Goal: Communication & Community: Connect with others

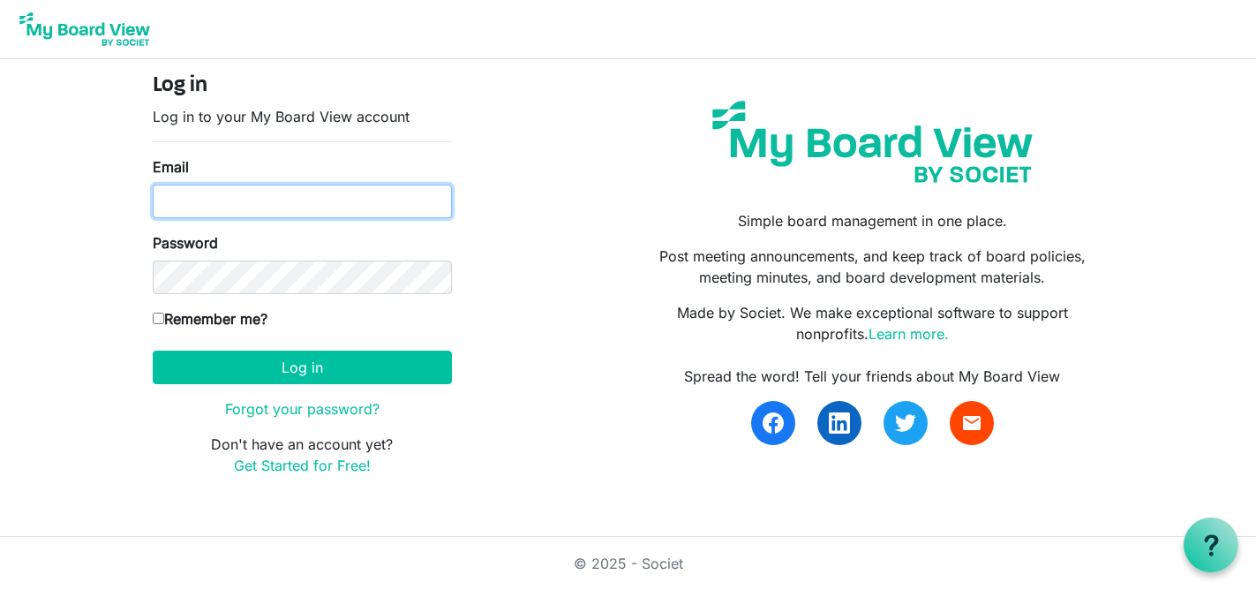
click at [267, 199] on input "Email" at bounding box center [302, 202] width 299 height 34
click at [153, 350] on button "Log in" at bounding box center [302, 367] width 299 height 34
type input "kate@habitatsaltlake.org"
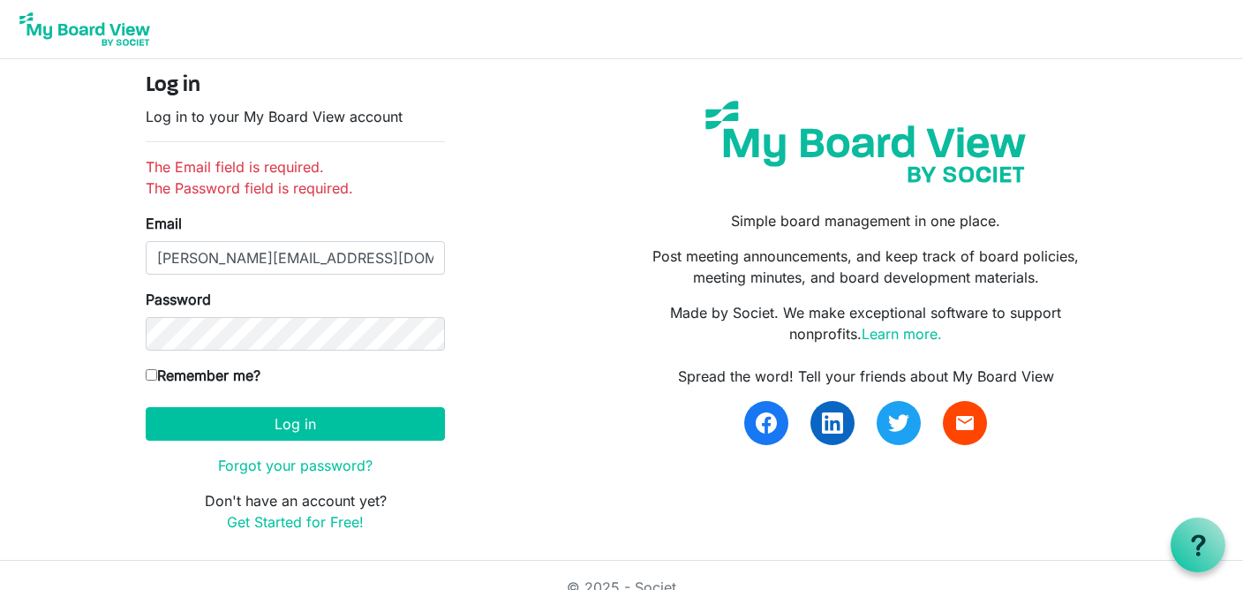
click at [151, 373] on input "Remember me?" at bounding box center [151, 374] width 11 height 11
checkbox input "true"
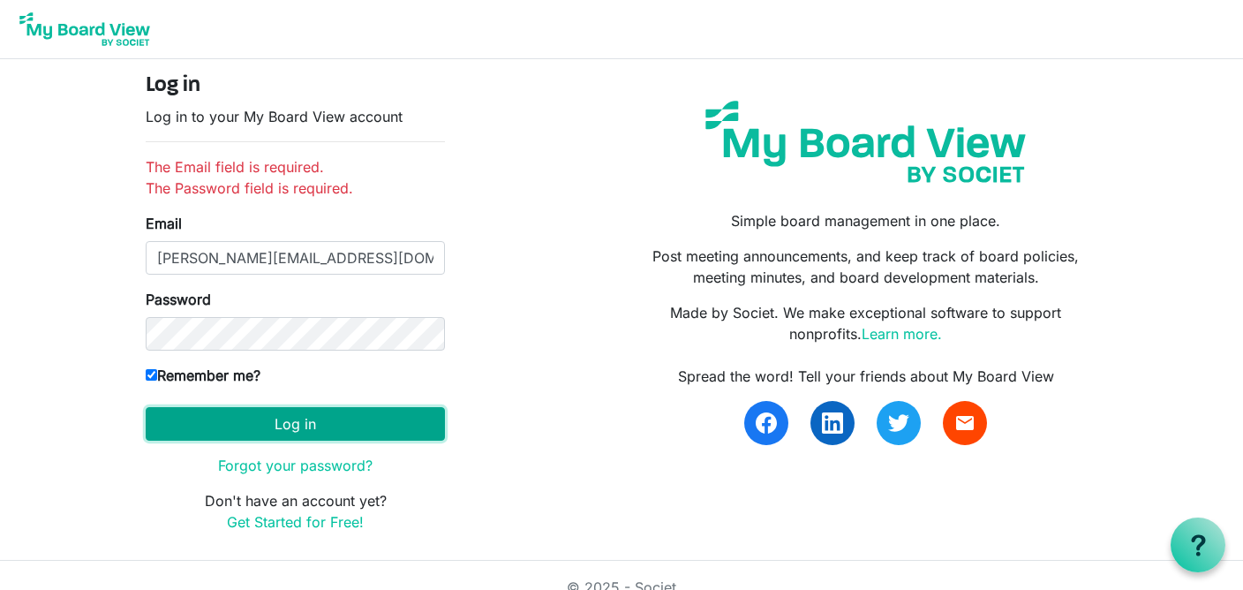
click at [192, 411] on button "Log in" at bounding box center [295, 424] width 299 height 34
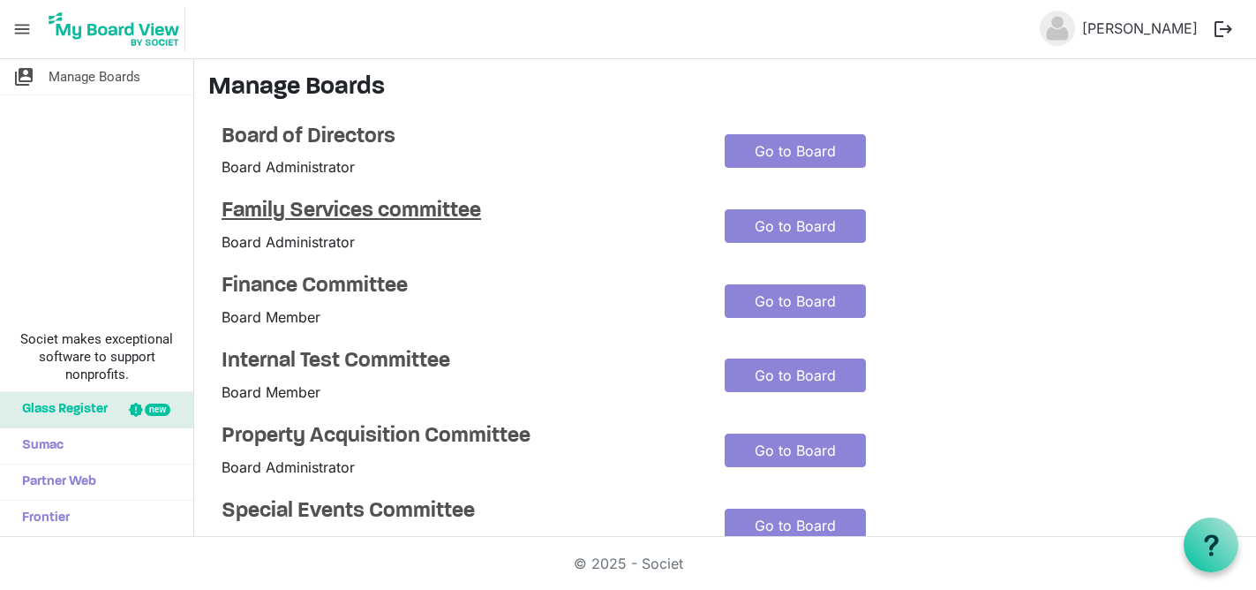
click at [274, 212] on h4 "Family Services committee" at bounding box center [460, 212] width 477 height 26
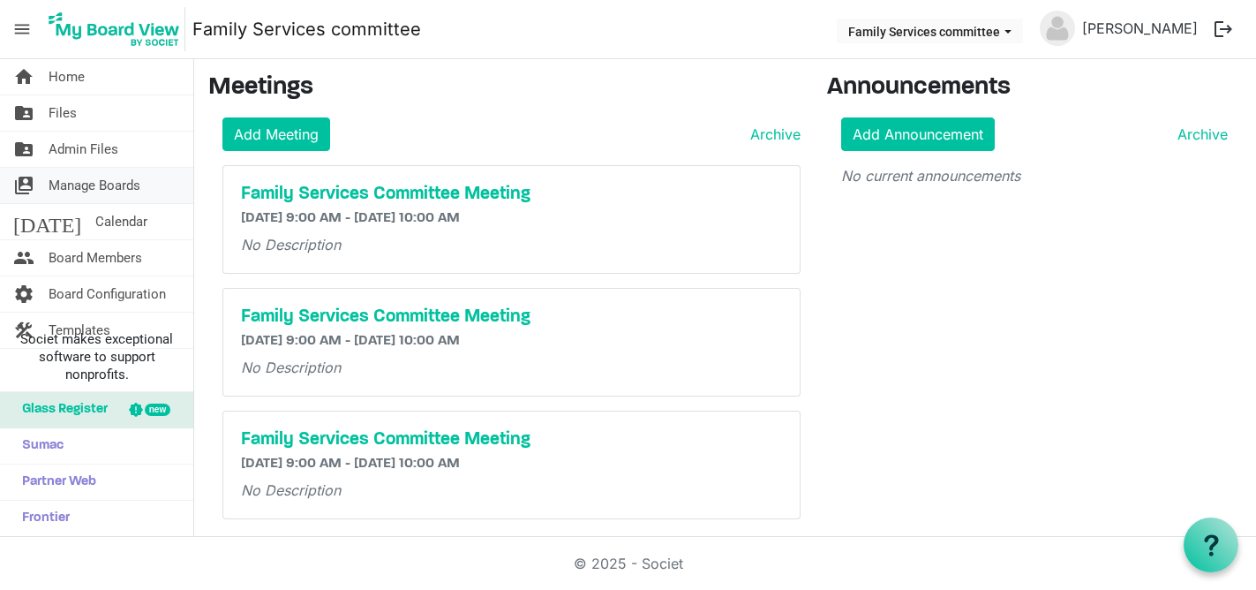
click at [65, 189] on span "Manage Boards" at bounding box center [95, 185] width 92 height 35
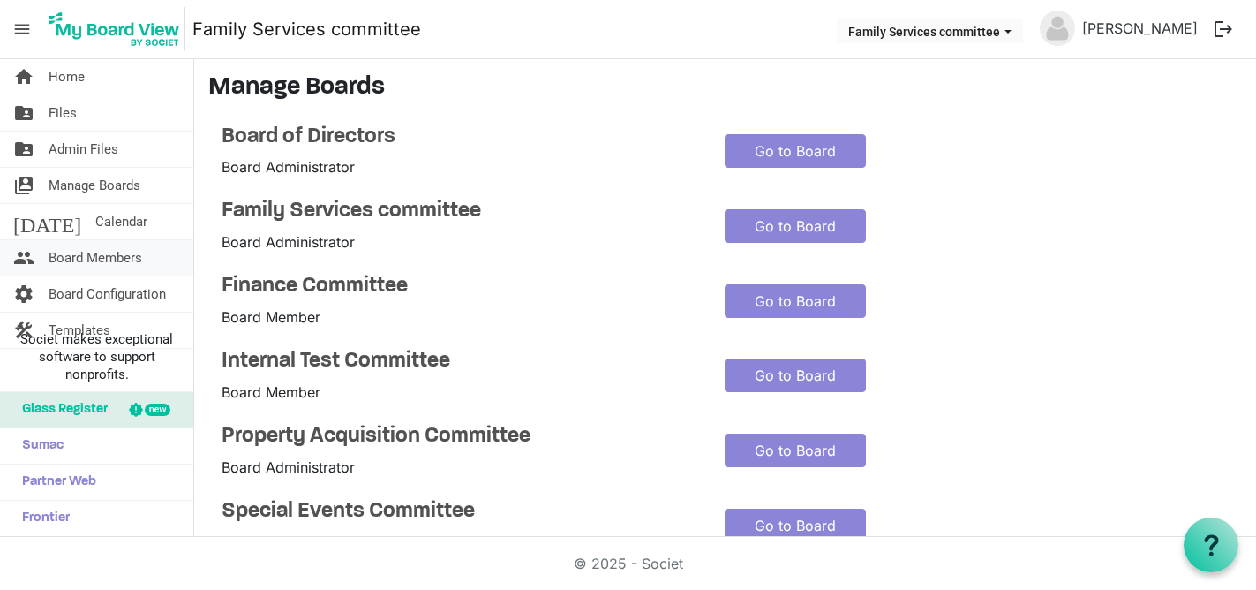
click at [72, 255] on span "Board Members" at bounding box center [96, 257] width 94 height 35
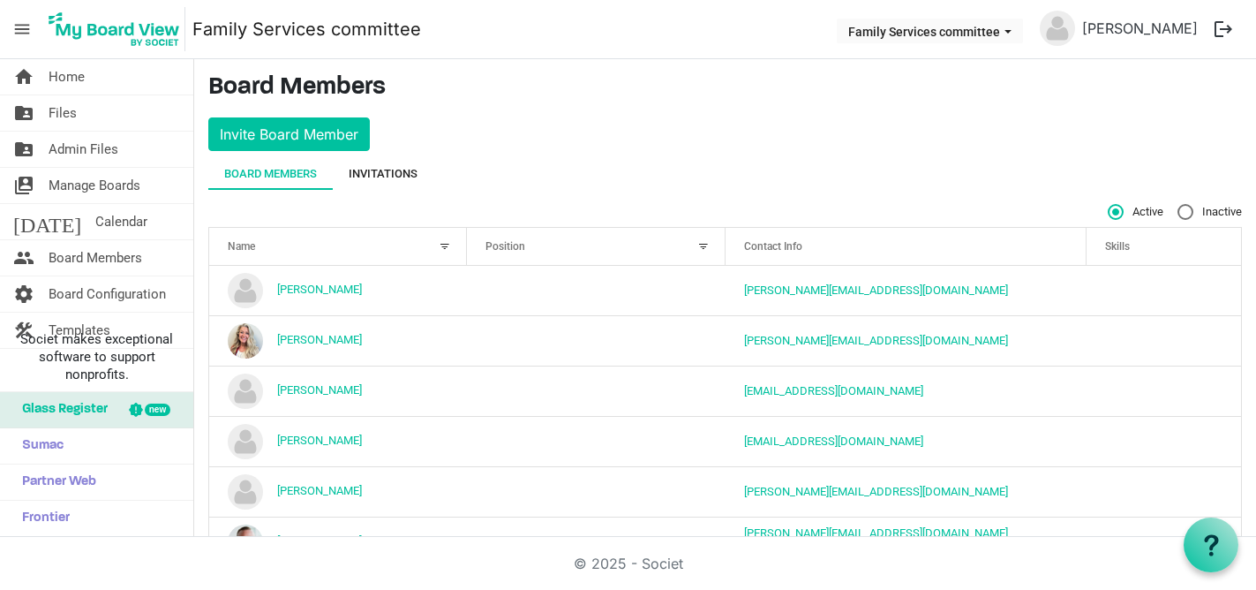
click at [418, 174] on div "Invitations" at bounding box center [383, 174] width 69 height 18
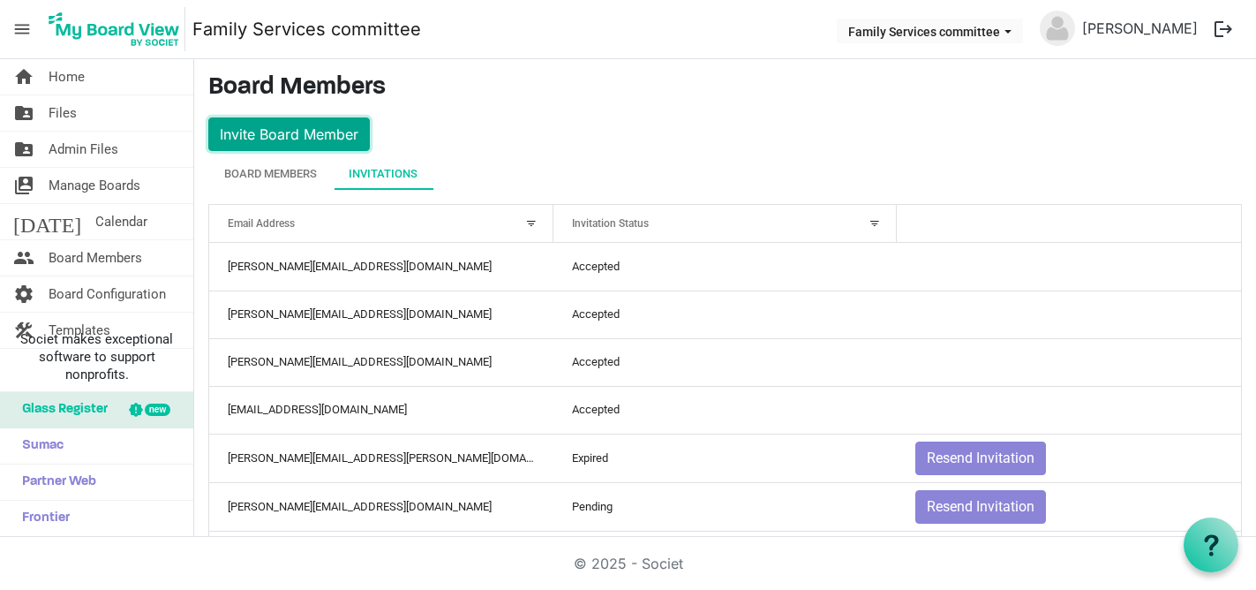
click at [328, 136] on button "Invite Board Member" at bounding box center [289, 134] width 162 height 34
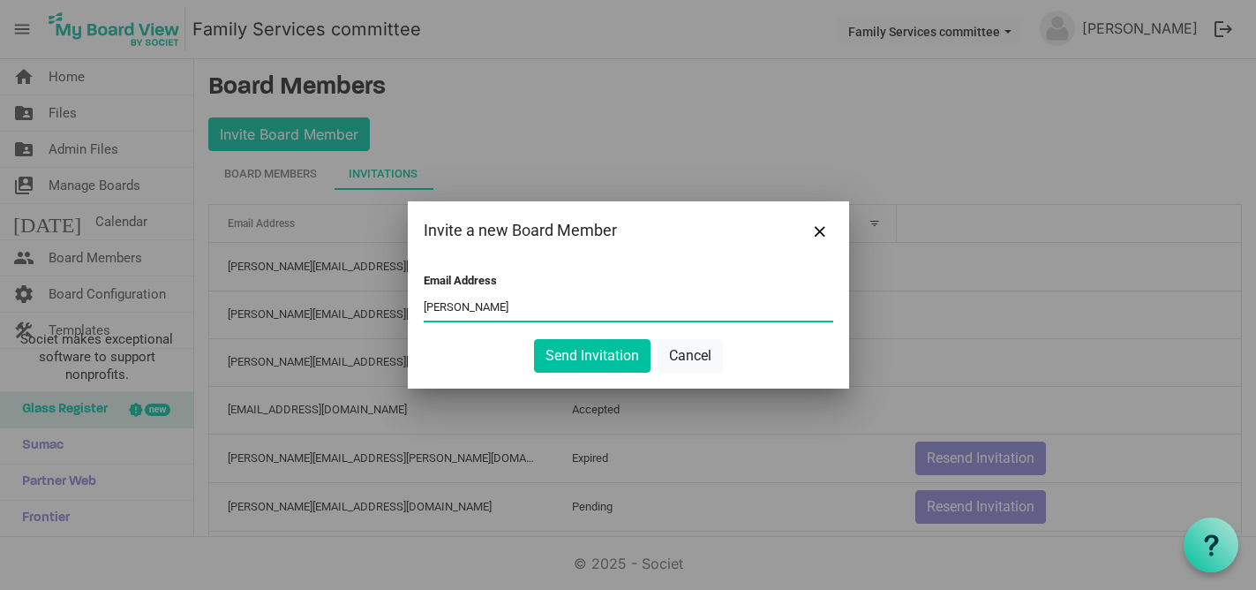
click at [533, 312] on input "[PERSON_NAME]" at bounding box center [629, 307] width 410 height 26
type input "[PERSON_NAME][EMAIL_ADDRESS][DOMAIN_NAME]"
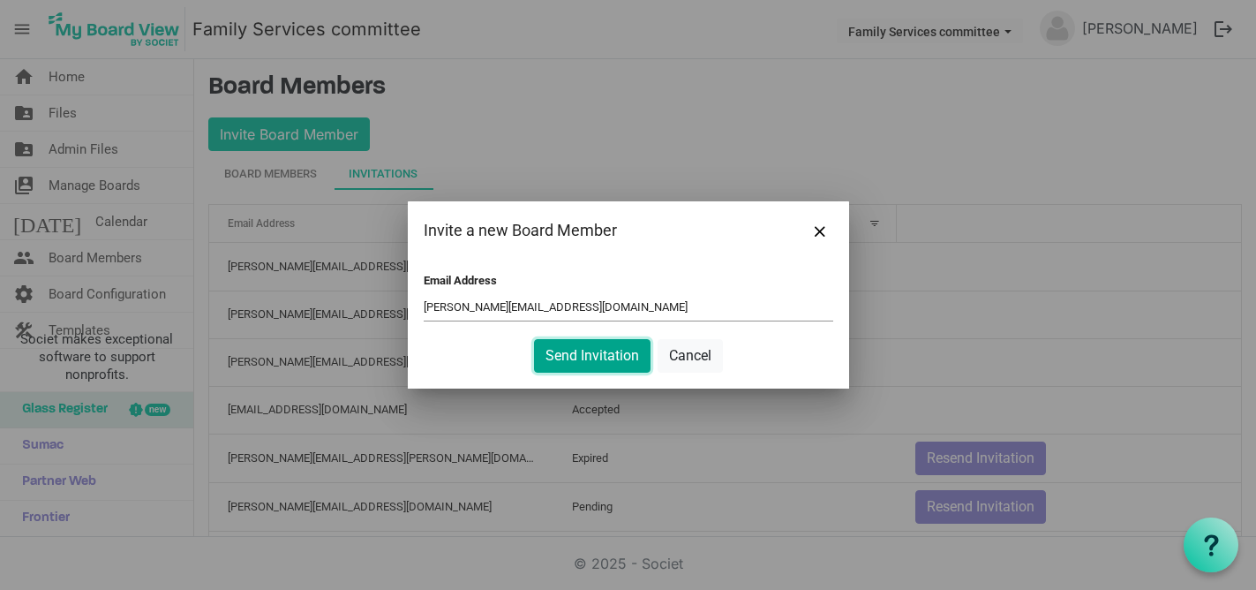
click at [559, 356] on button "Send Invitation" at bounding box center [592, 356] width 117 height 34
